Goal: Task Accomplishment & Management: Manage account settings

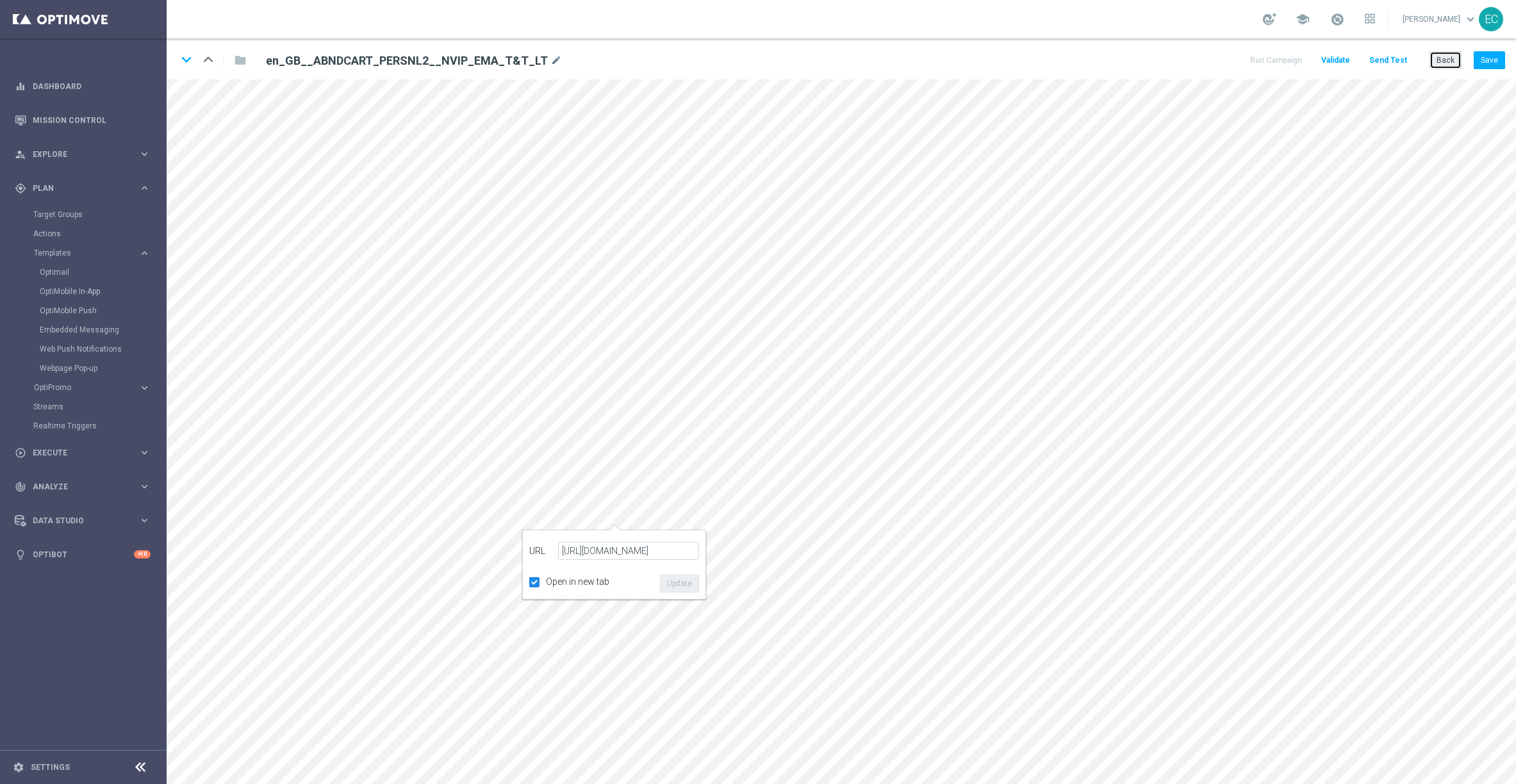
click at [1441, 57] on button "Back" at bounding box center [1445, 60] width 32 height 18
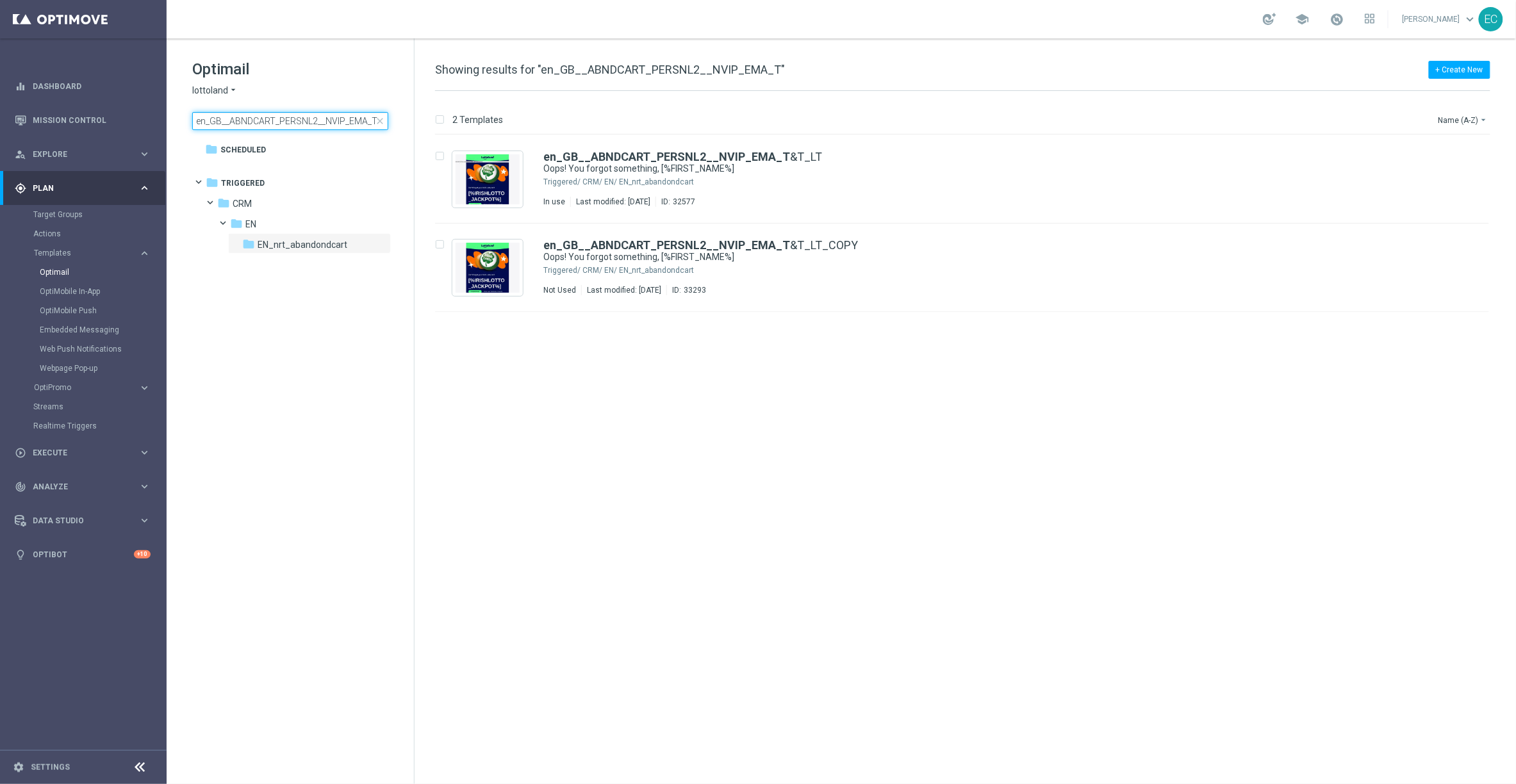
click at [286, 126] on input "en_GB__ABNDCART_PERSNL2__NVIP_EMA_T" at bounding box center [289, 121] width 196 height 18
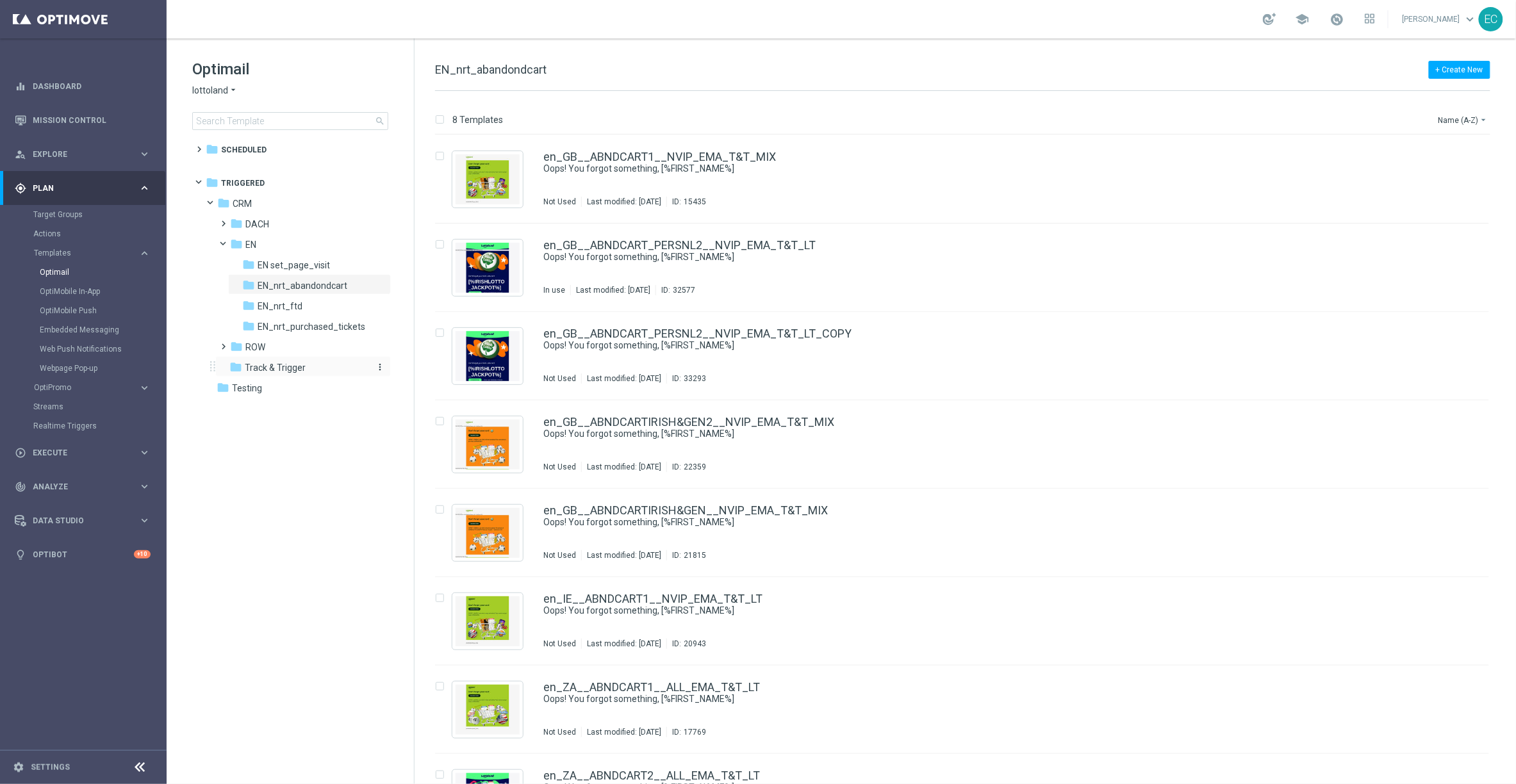
click at [280, 371] on span "Track & Trigger" at bounding box center [275, 368] width 61 height 12
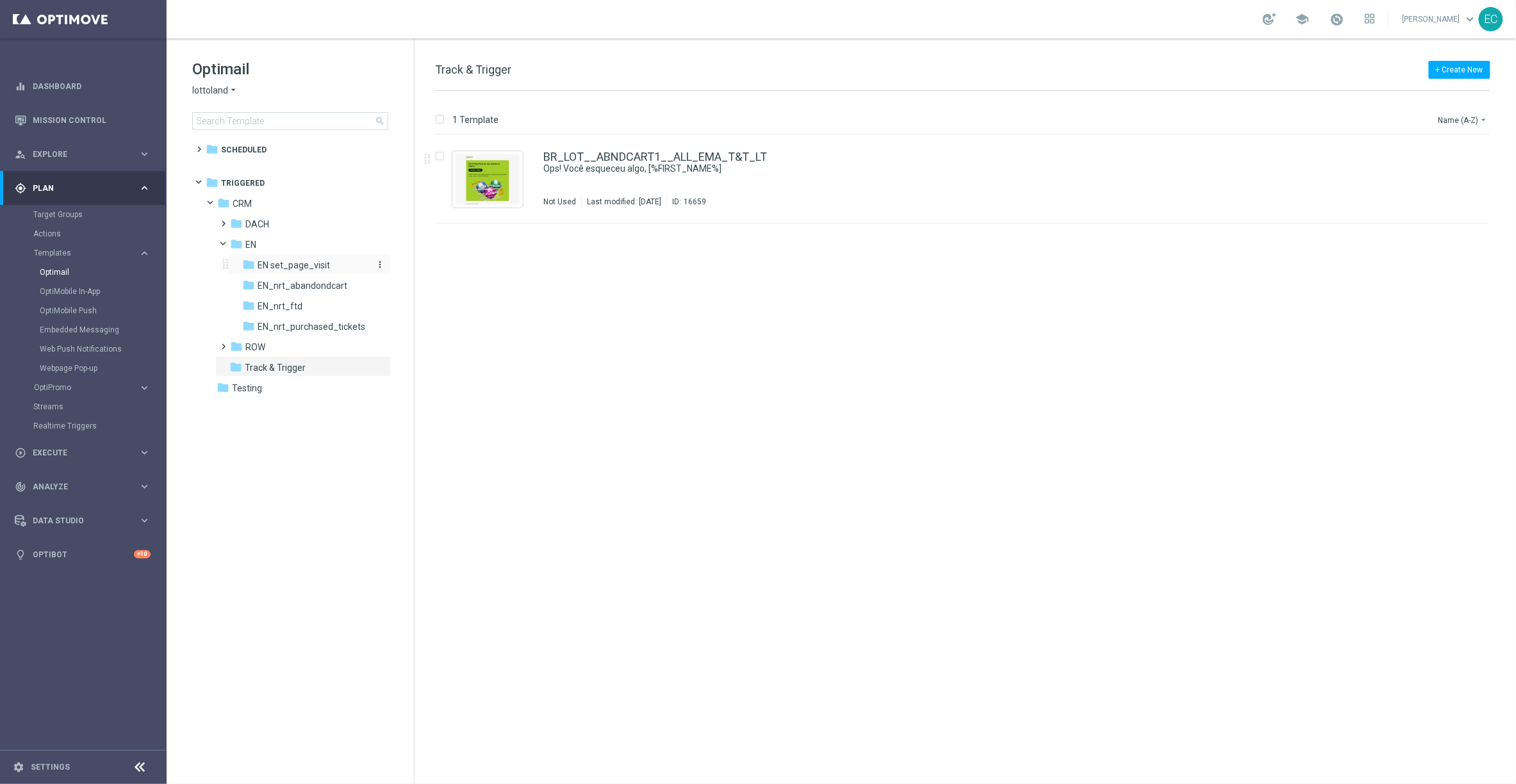
click at [316, 264] on span "EN set_page_visit" at bounding box center [294, 266] width 73 height 12
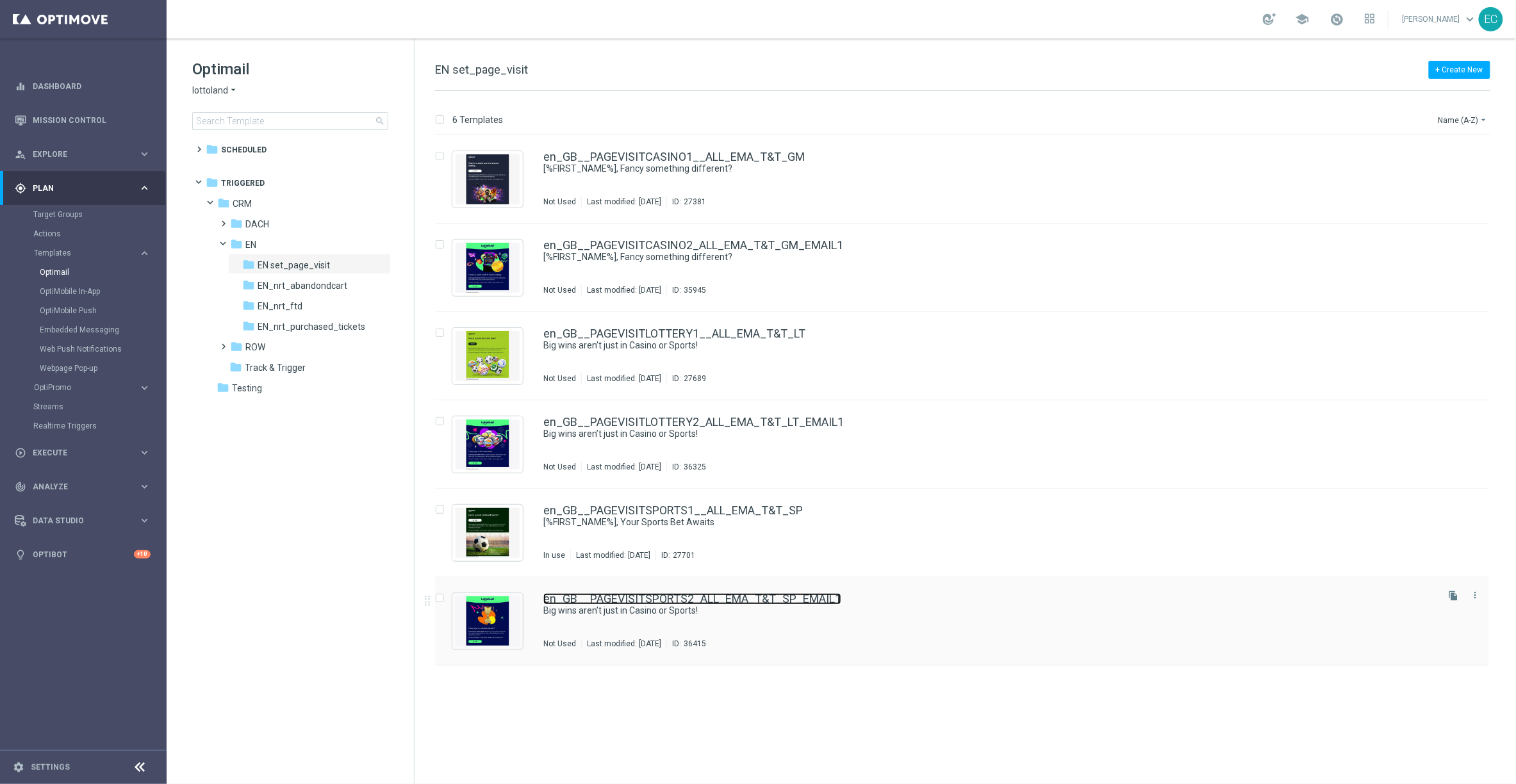
click at [642, 598] on link "en_GB__PAGEVISITSPORTS2_ALL_EMA_T&T_SP_EMAIL1" at bounding box center [692, 599] width 298 height 12
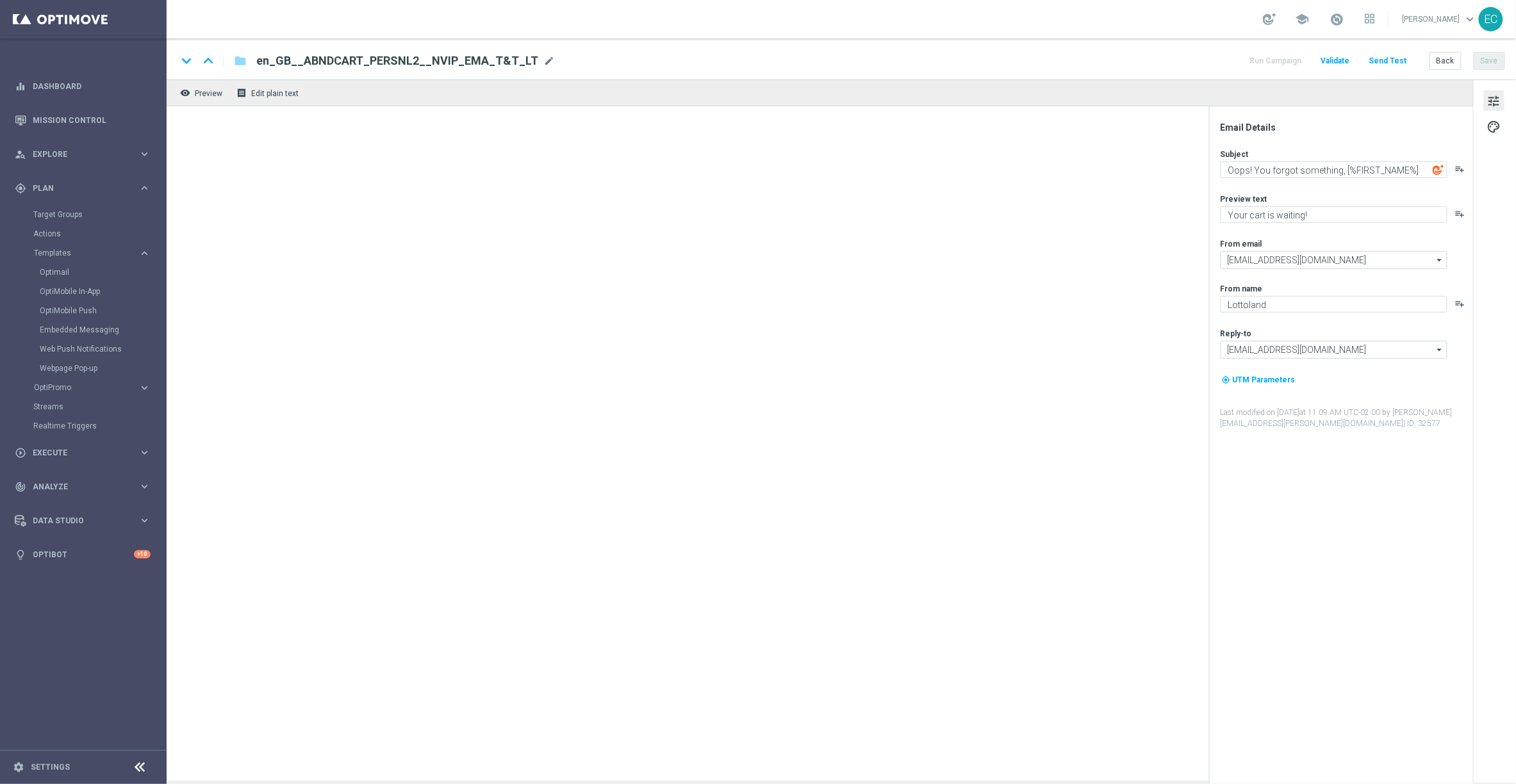
type textarea "Big wins aren’t just in Casino or Sports!"
type textarea "Give Lotto a go this week"
